Goal: Information Seeking & Learning: Learn about a topic

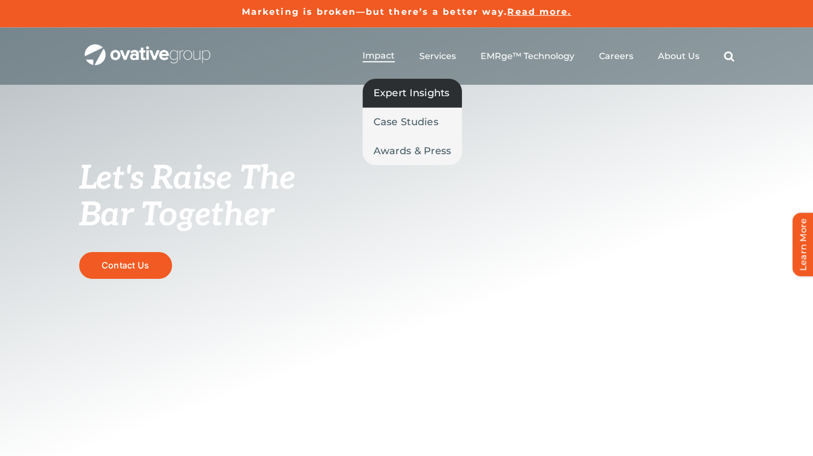
click at [396, 93] on span "Expert Insights" at bounding box center [412, 92] width 76 height 15
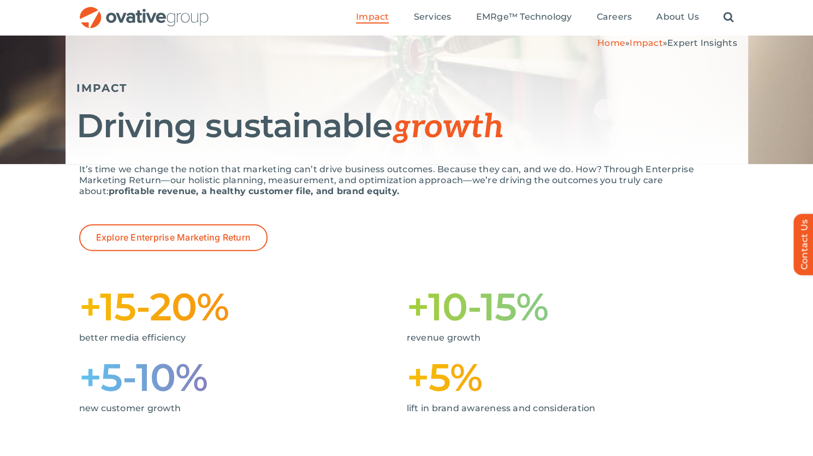
scroll to position [63, 0]
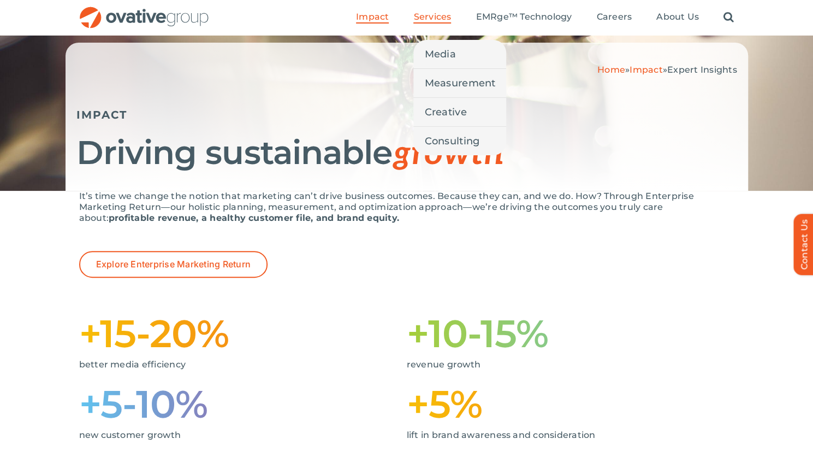
click at [433, 22] on link "Services" at bounding box center [433, 17] width 38 height 12
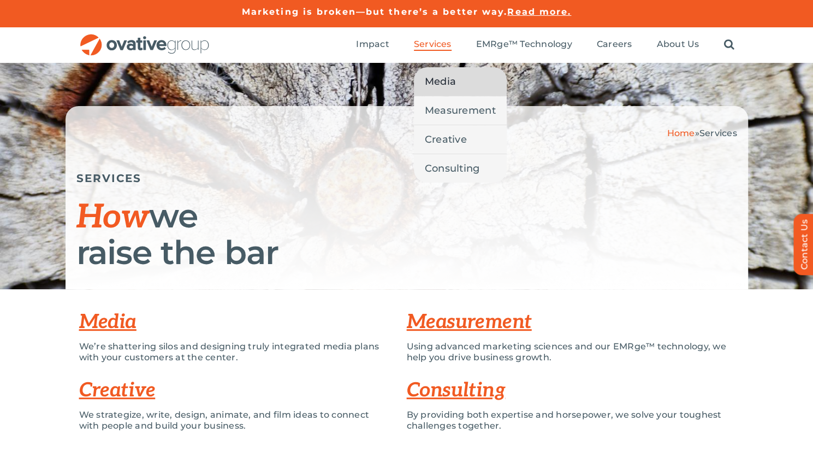
click at [446, 83] on span "Media" at bounding box center [440, 81] width 31 height 15
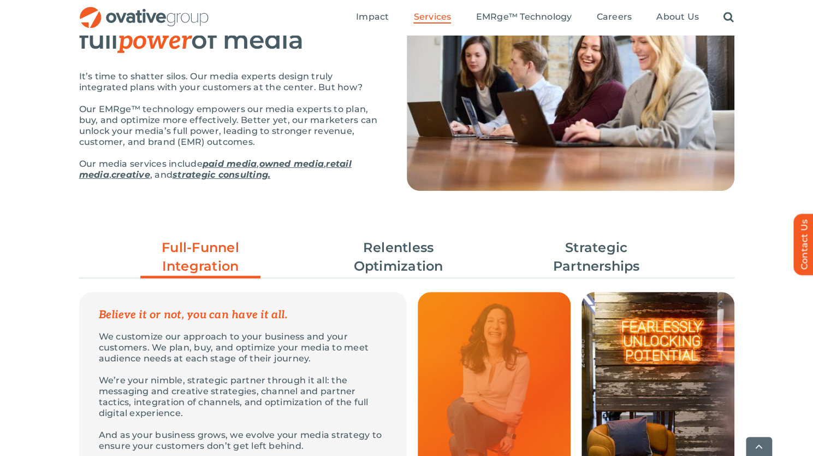
scroll to position [217, 0]
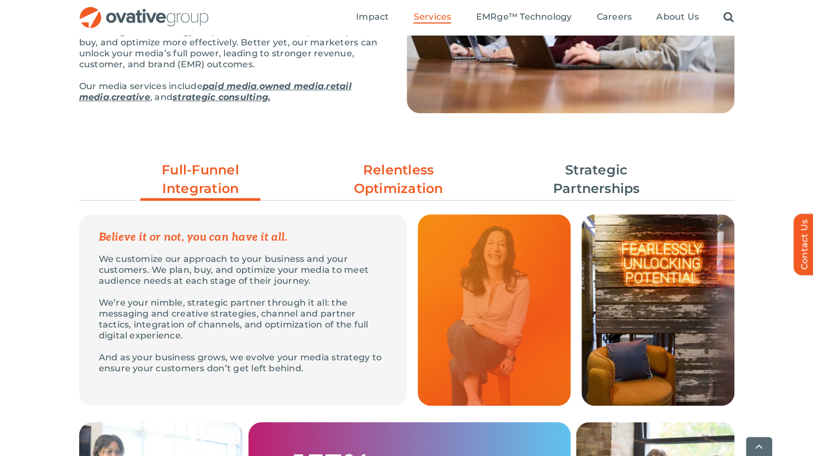
click at [408, 170] on link "Relentless Optimization" at bounding box center [399, 179] width 120 height 37
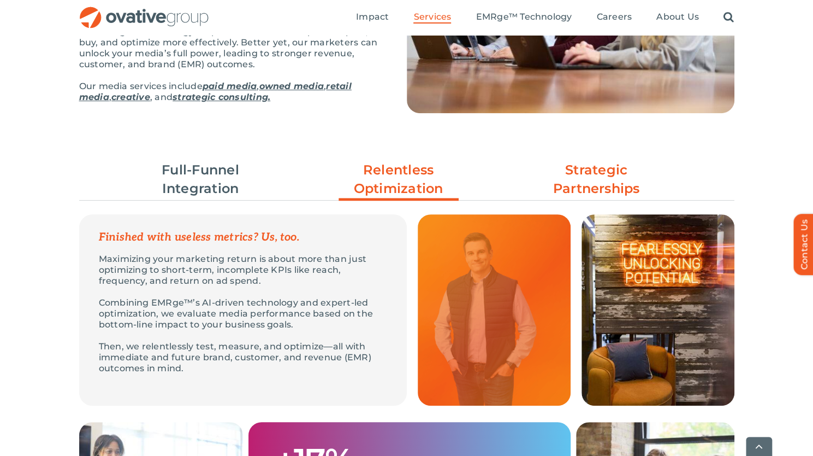
click at [591, 179] on link "Strategic Partnerships" at bounding box center [596, 179] width 120 height 37
